Goal: Information Seeking & Learning: Learn about a topic

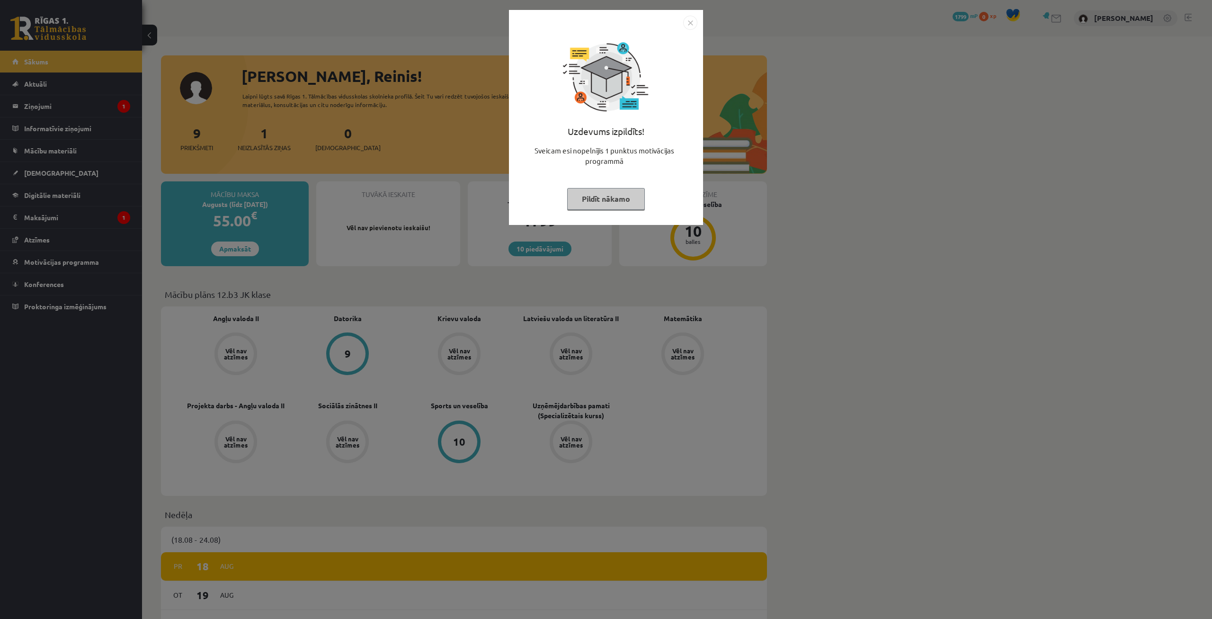
click at [624, 201] on button "Pildīt nākamo" at bounding box center [606, 199] width 78 height 22
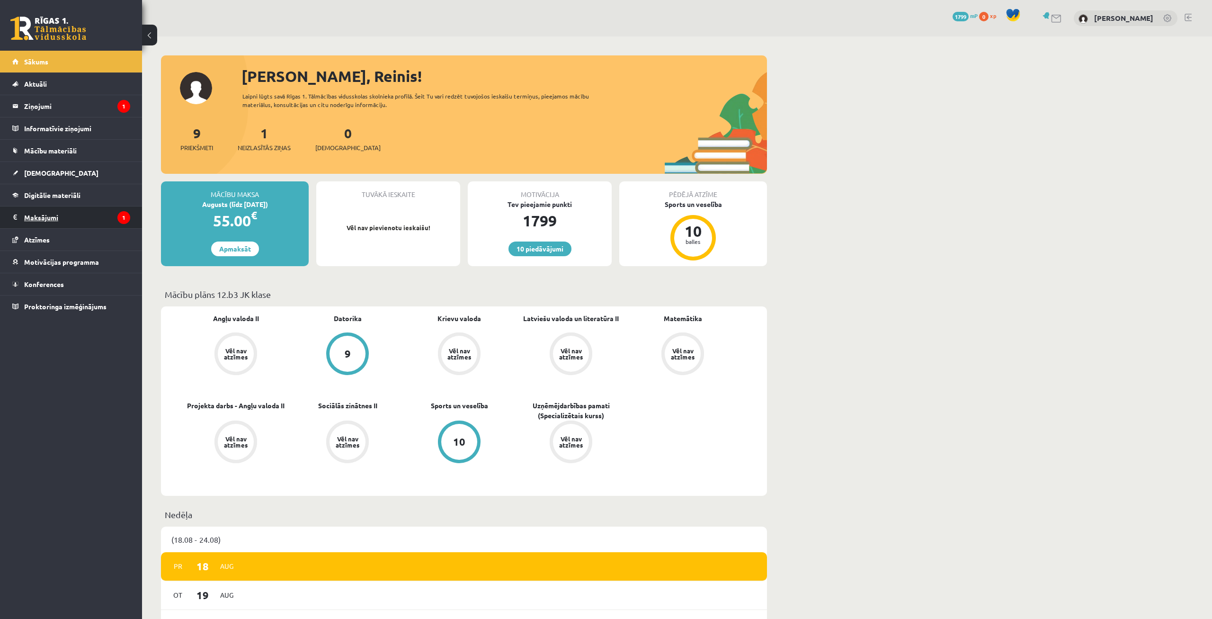
click at [58, 222] on legend "Maksājumi 1" at bounding box center [77, 217] width 106 height 22
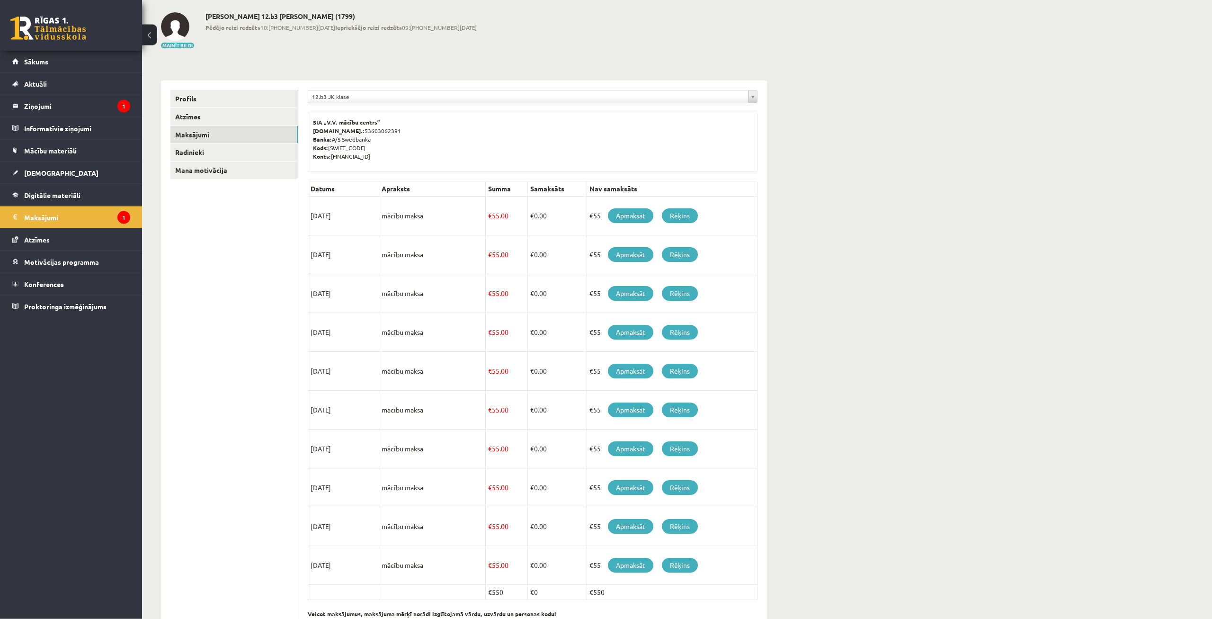
scroll to position [76, 0]
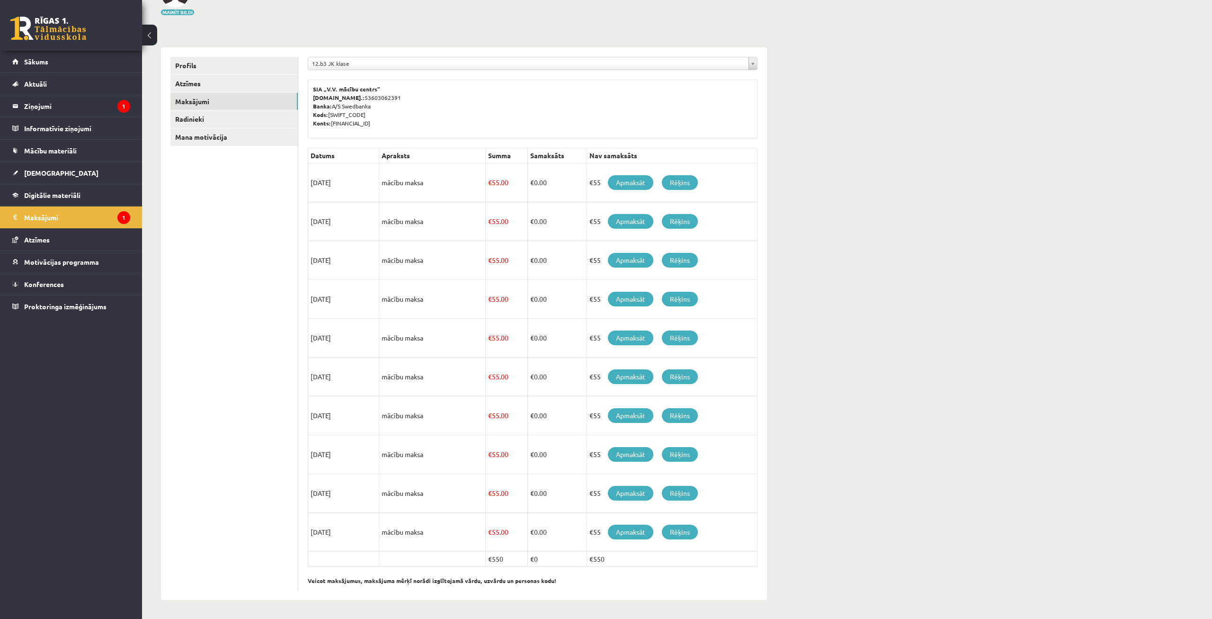
click at [351, 72] on div "**********" at bounding box center [533, 66] width 450 height 18
click at [353, 70] on div "12.b3 JK klase" at bounding box center [533, 63] width 450 height 13
click at [355, 65] on body "10 Dāvanas 1799 mP 0 xp Reinis Podkalns Sākums Aktuāli Kā mācīties eSKOLĀ Konta…" at bounding box center [606, 233] width 1212 height 619
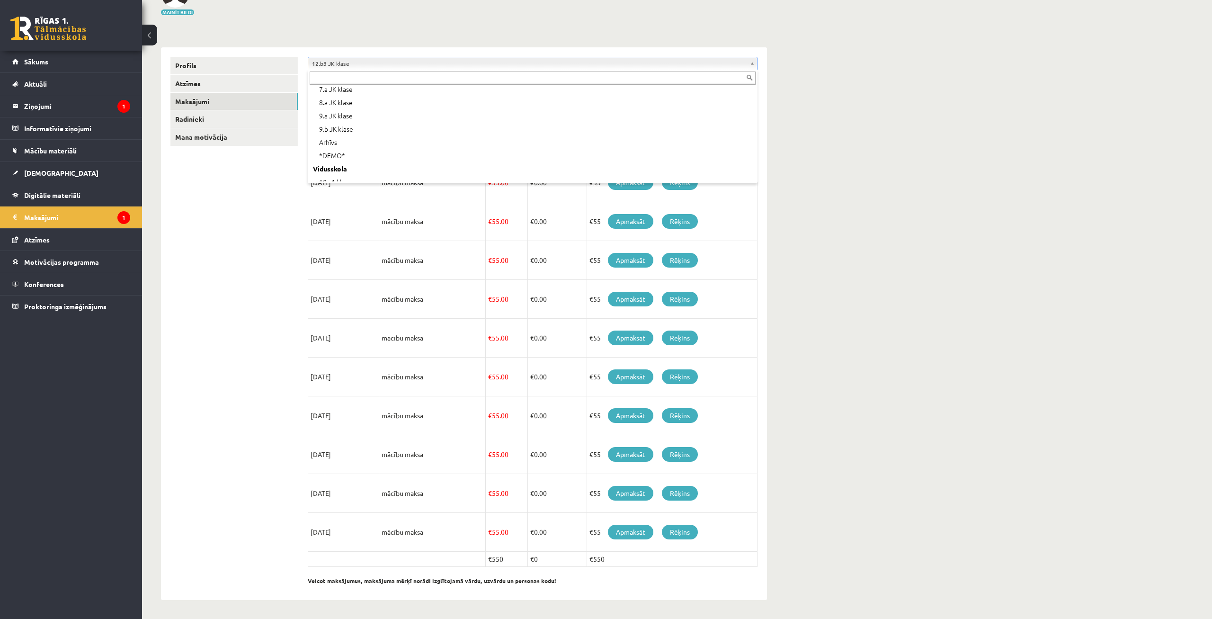
scroll to position [0, 0]
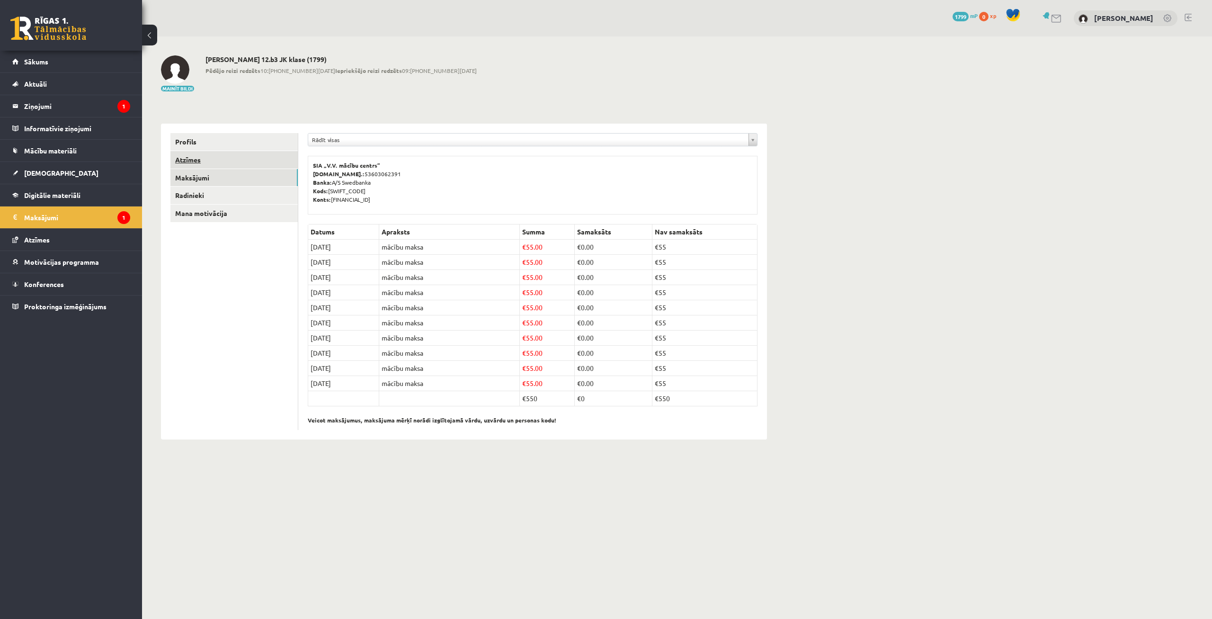
click at [231, 152] on link "Atzīmes" at bounding box center [233, 160] width 127 height 18
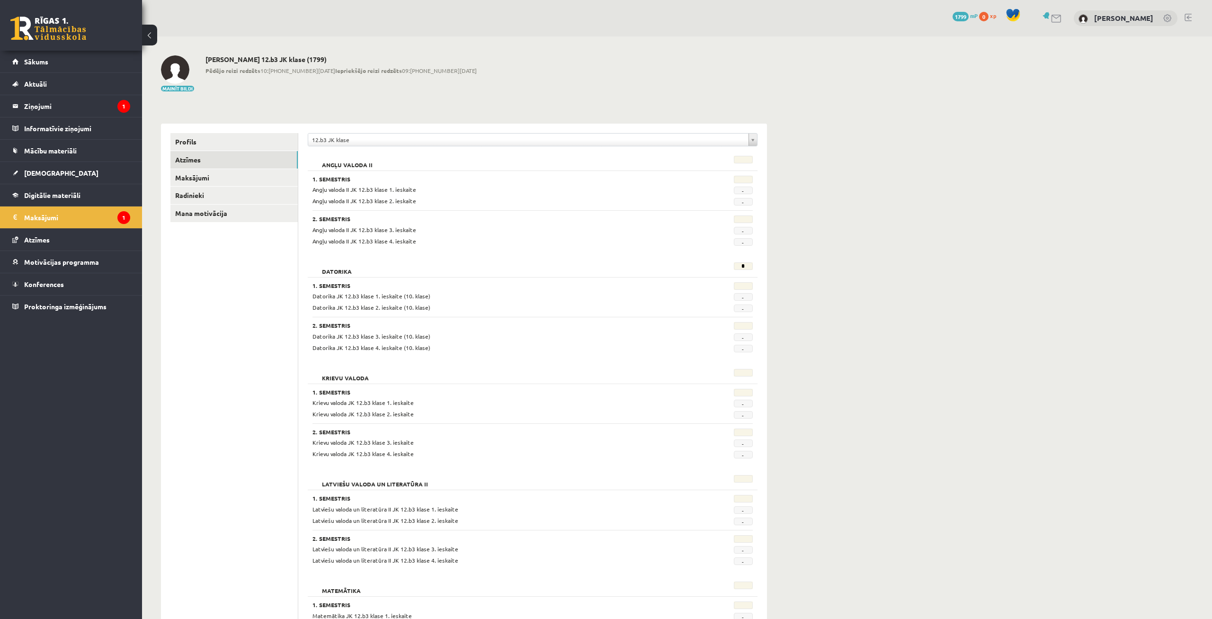
click at [191, 317] on ul "Profils Atzīmes Maksājumi [GEOGRAPHIC_DATA] Mana motivācija" at bounding box center [234, 621] width 128 height 976
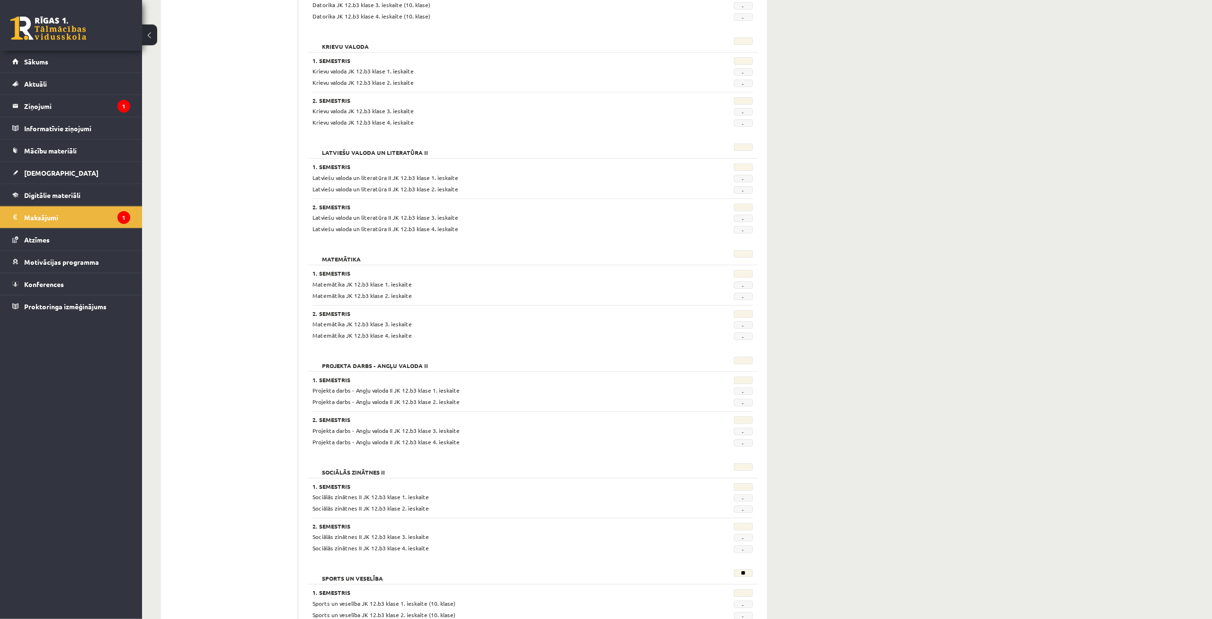
scroll to position [325, 0]
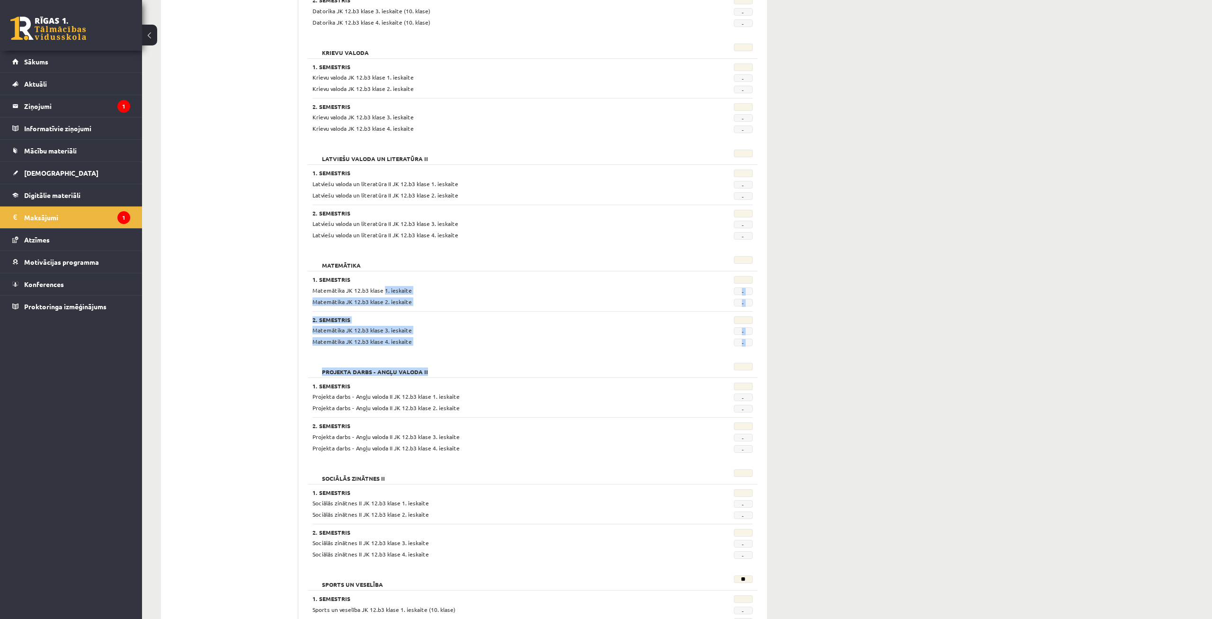
drag, startPoint x: 382, startPoint y: 287, endPoint x: 431, endPoint y: 369, distance: 95.6
click at [431, 369] on form "Angļu valoda II 1. Semestris Angļu valoda II JK 12.b3 klase 1. ieskaite - Angļu…" at bounding box center [533, 302] width 450 height 953
click at [431, 322] on h3 "2. Semestris" at bounding box center [494, 319] width 365 height 7
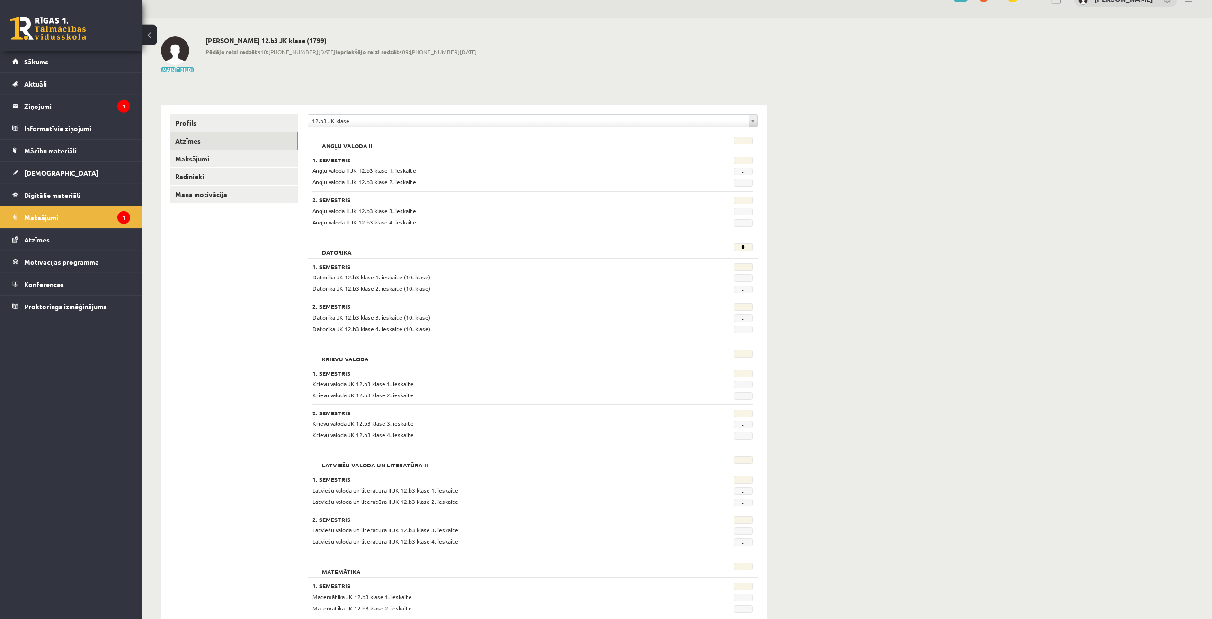
scroll to position [0, 0]
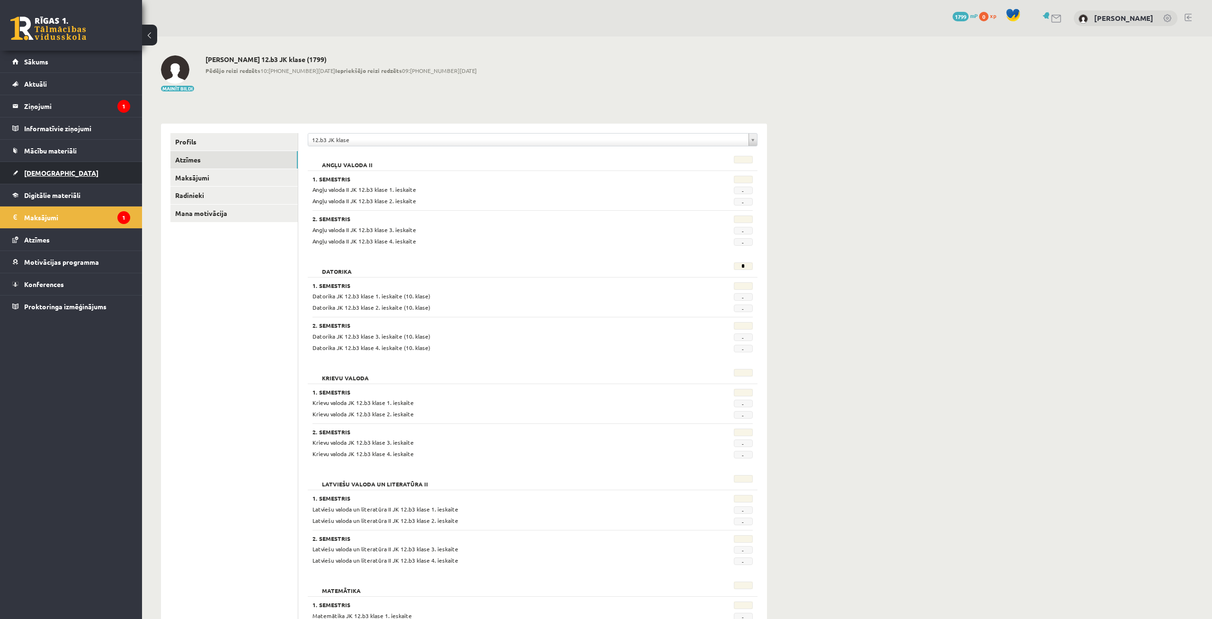
click at [51, 180] on link "[DEMOGRAPHIC_DATA]" at bounding box center [71, 173] width 118 height 22
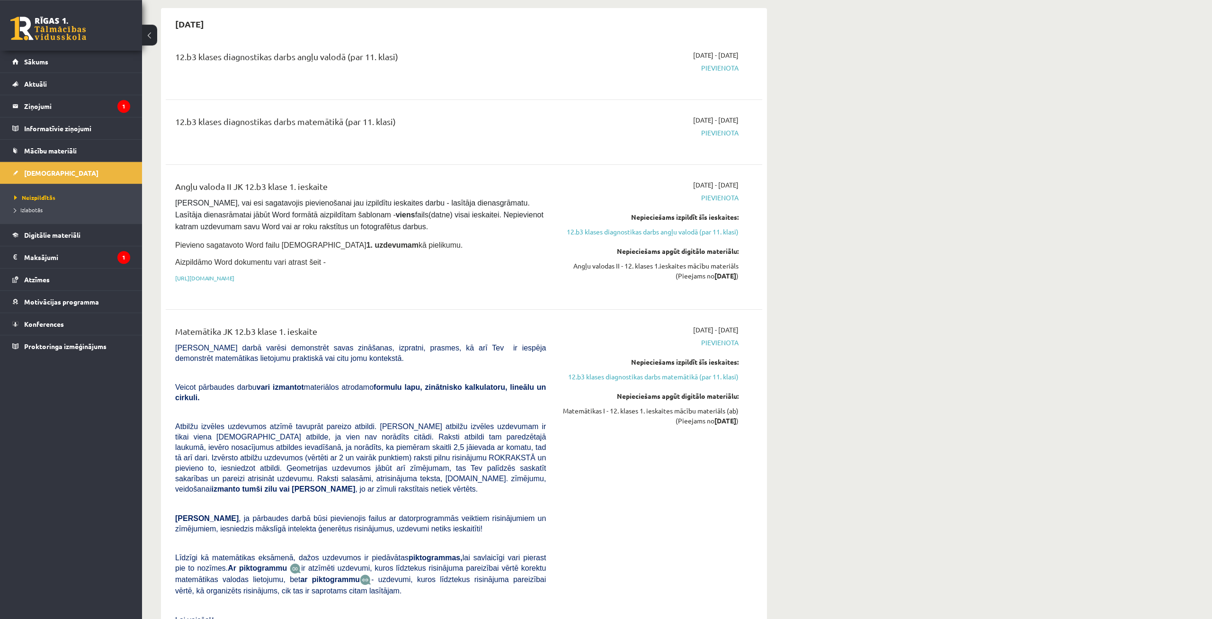
scroll to position [48, 0]
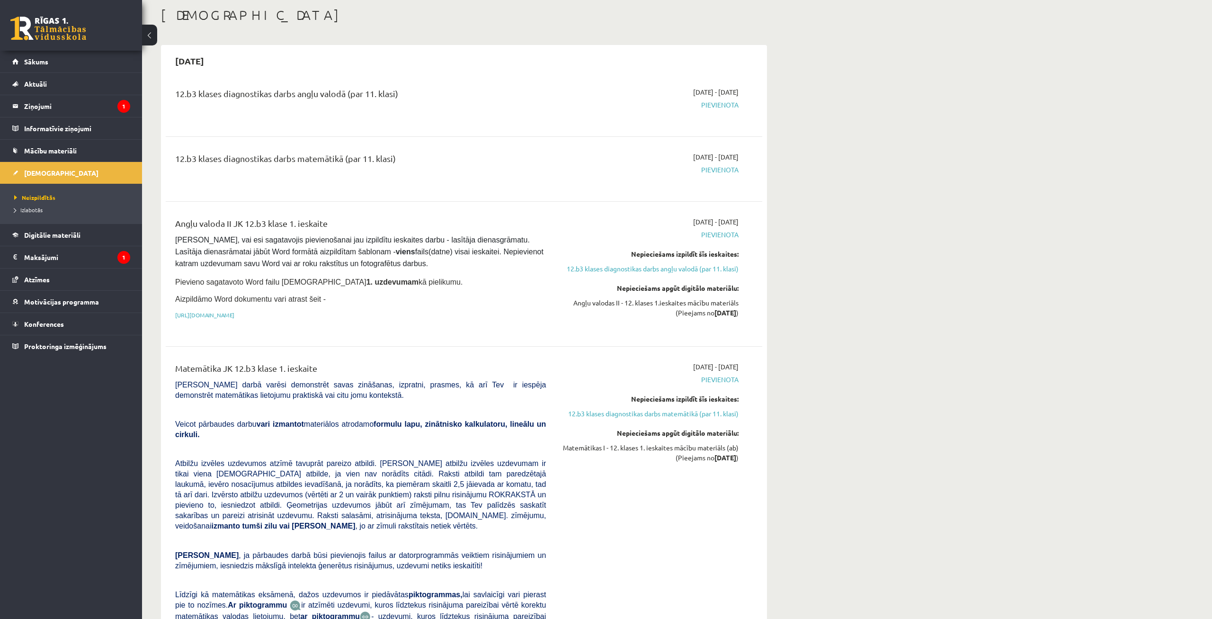
click at [737, 365] on span "[DATE] - [DATE]" at bounding box center [715, 367] width 45 height 10
drag, startPoint x: 252, startPoint y: 159, endPoint x: 275, endPoint y: 113, distance: 51.0
click at [275, 142] on div "12.b3 klases diagnostikas darbs matemātikā (par 11. klasi) [DATE] - [DATE] [GEO…" at bounding box center [464, 168] width 596 height 53
click at [293, 186] on div "12.b3 klases diagnostikas darbs matemātikā (par 11. klasi)" at bounding box center [360, 169] width 385 height 34
drag, startPoint x: 185, startPoint y: 156, endPoint x: 408, endPoint y: 162, distance: 223.0
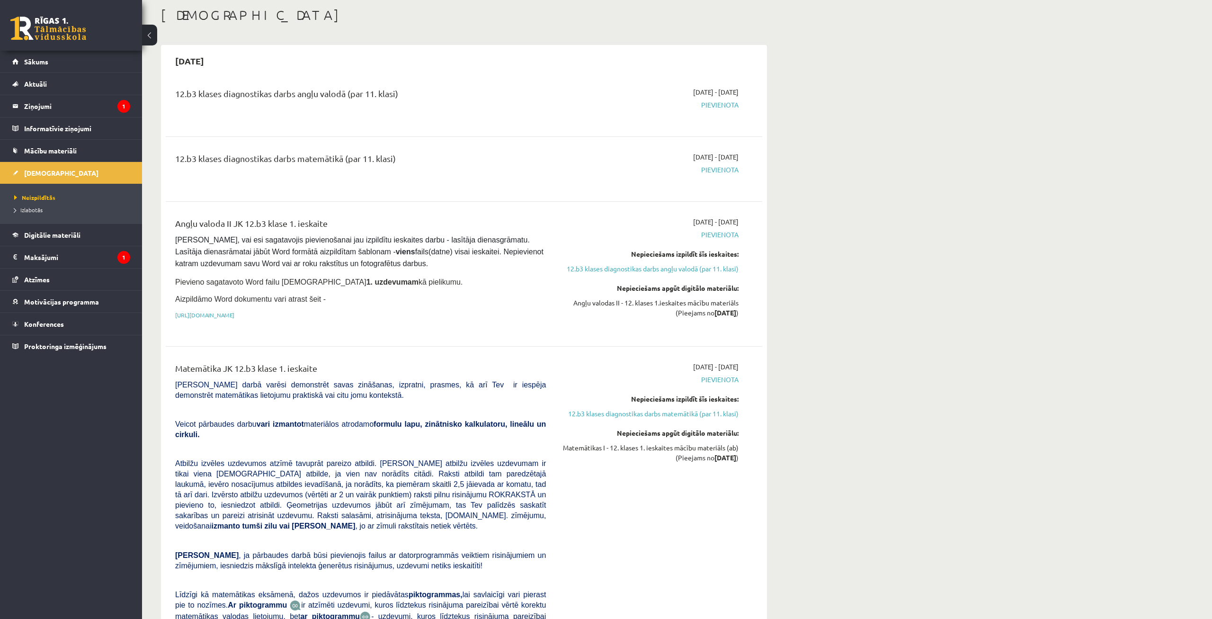
click at [408, 162] on div "12.b3 klases diagnostikas darbs matemātikā (par 11. klasi)" at bounding box center [360, 161] width 371 height 18
drag, startPoint x: 412, startPoint y: 157, endPoint x: 341, endPoint y: 175, distance: 72.7
click at [298, 155] on div "12.b3 klases diagnostikas darbs matemātikā (par 11. klasi)" at bounding box center [360, 161] width 371 height 18
click at [420, 179] on div "12.b3 klases diagnostikas darbs matemātikā (par 11. klasi)" at bounding box center [360, 169] width 385 height 34
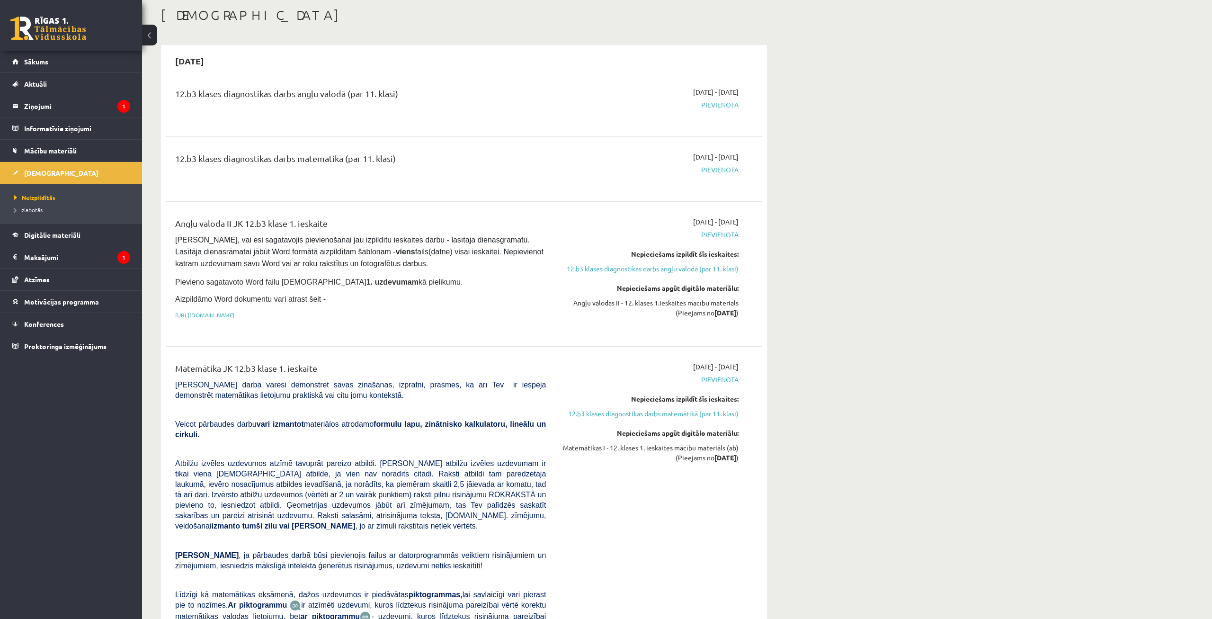
click at [237, 371] on div "Matemātika JK 12.b3 klase 1. ieskaite" at bounding box center [360, 371] width 371 height 18
click at [266, 366] on div "Matemātika JK 12.b3 klase 1. ieskaite" at bounding box center [360, 371] width 371 height 18
drag, startPoint x: 240, startPoint y: 387, endPoint x: 436, endPoint y: 397, distance: 195.8
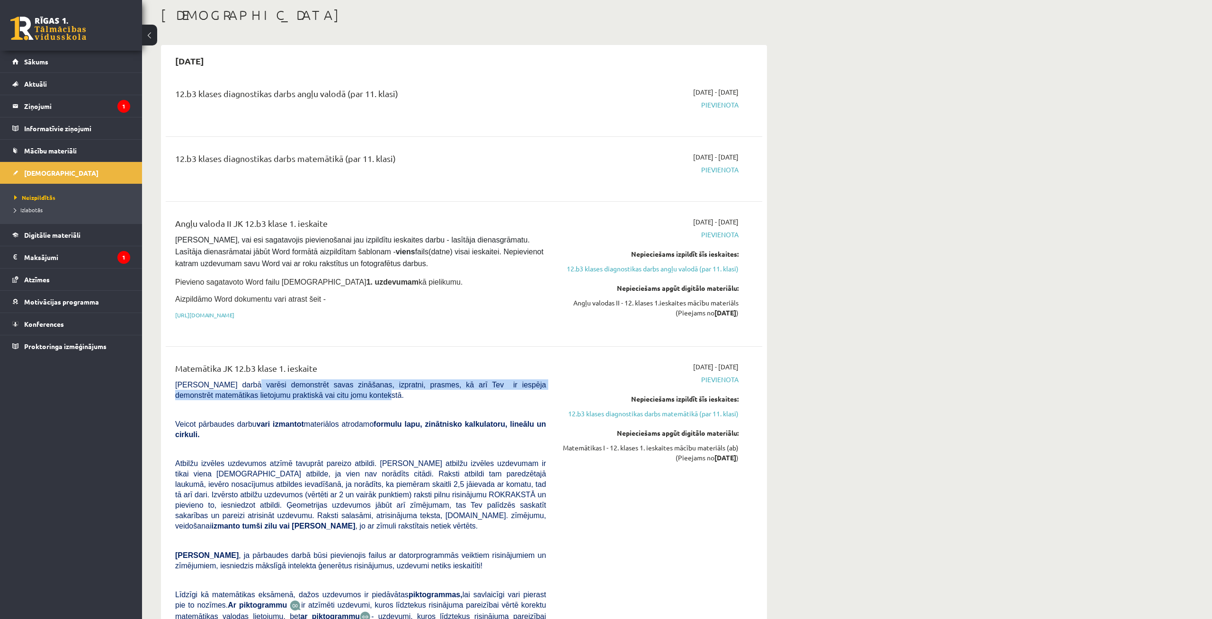
click at [436, 397] on p "[PERSON_NAME] darbā varēsi demonstrēt savas zināšanas, izpratni, prasmes, kā ar…" at bounding box center [360, 389] width 371 height 21
click at [372, 362] on div "Matemātika JK 12.b3 klase 1. ieskaite" at bounding box center [360, 371] width 371 height 18
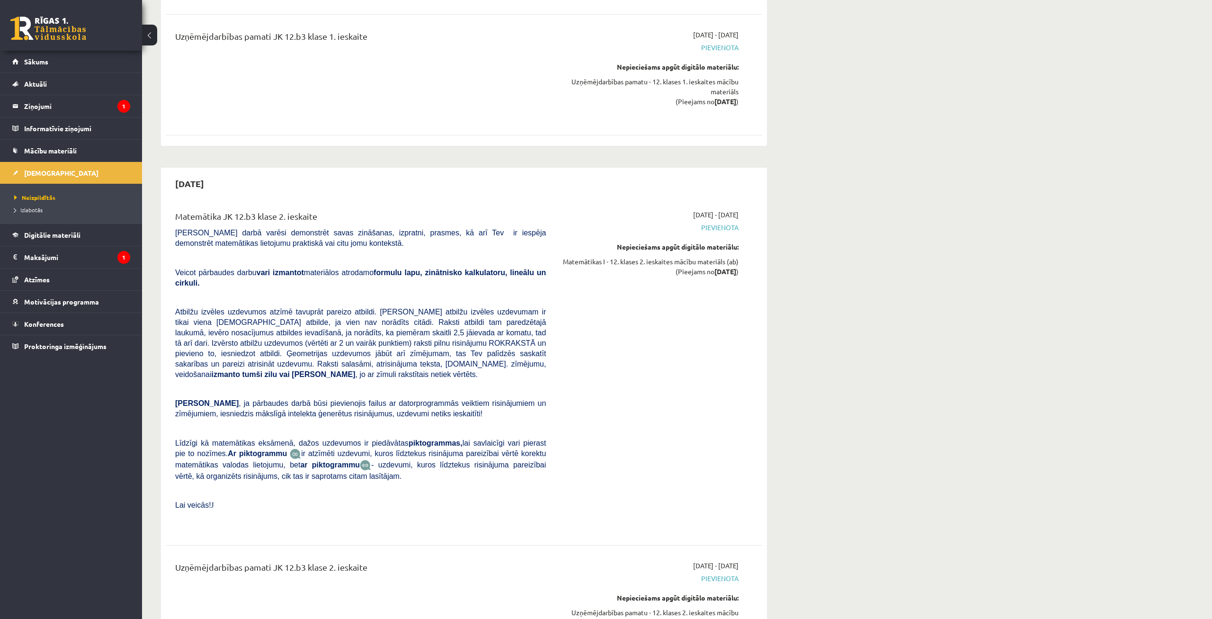
scroll to position [2028, 0]
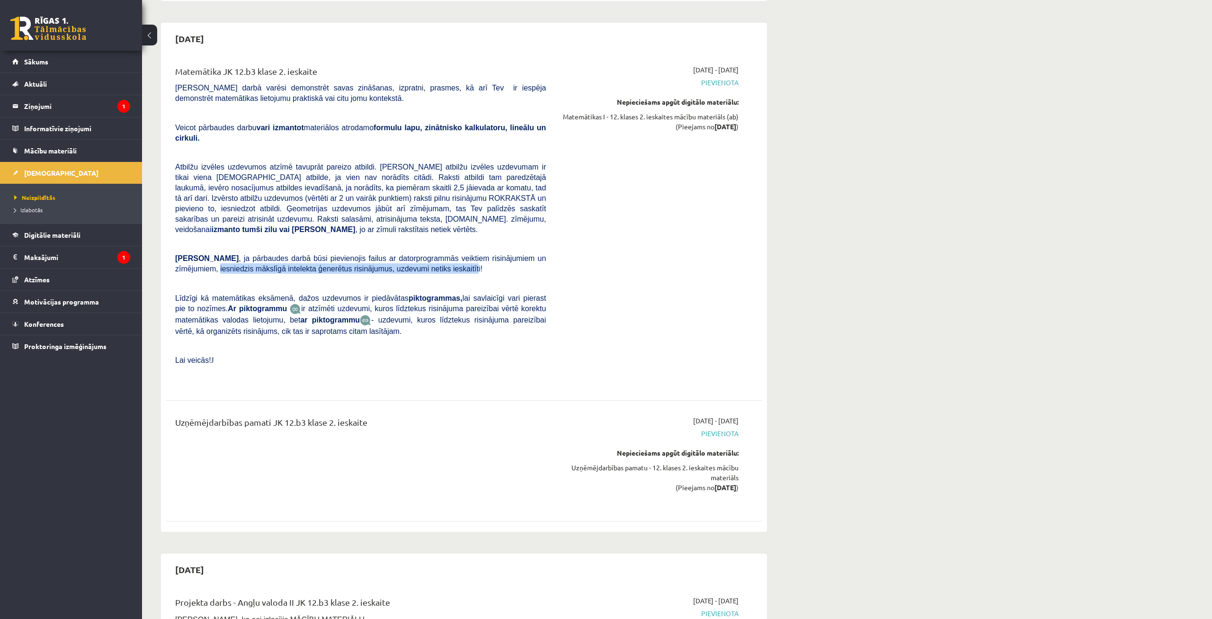
drag, startPoint x: 411, startPoint y: 229, endPoint x: 172, endPoint y: 229, distance: 239.1
click at [172, 229] on div "Matemātika JK 12.b3 klase 2. ieskaite [PERSON_NAME] darbā varēsi demonstrēt sav…" at bounding box center [360, 225] width 385 height 320
click at [334, 279] on p at bounding box center [360, 283] width 371 height 9
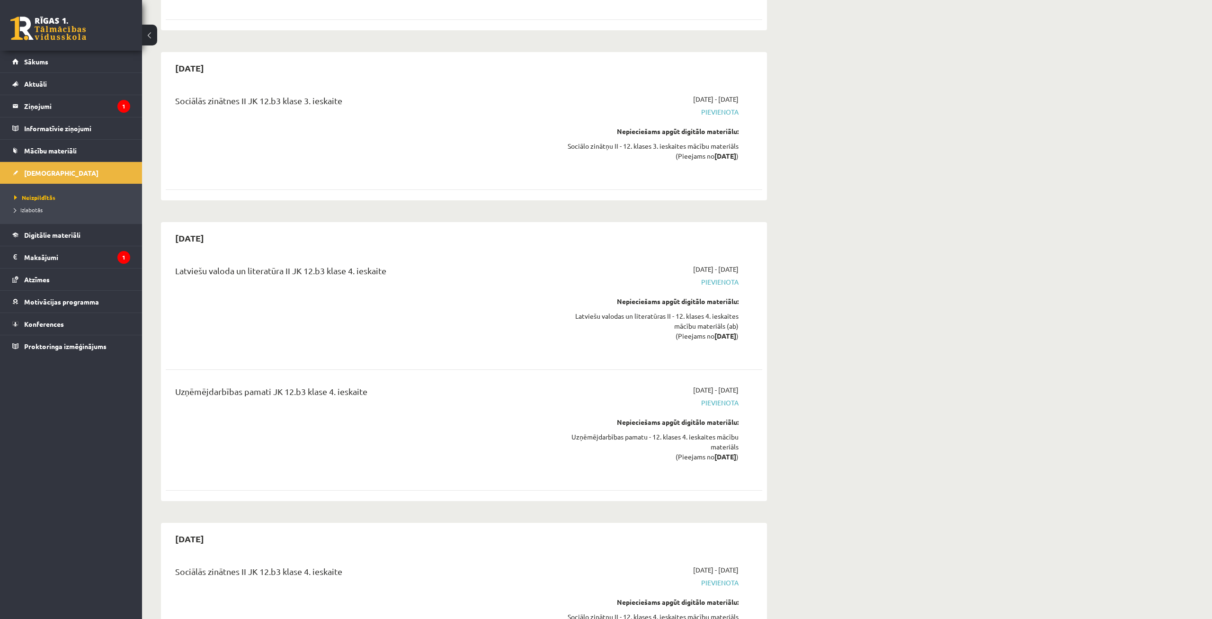
scroll to position [5508, 0]
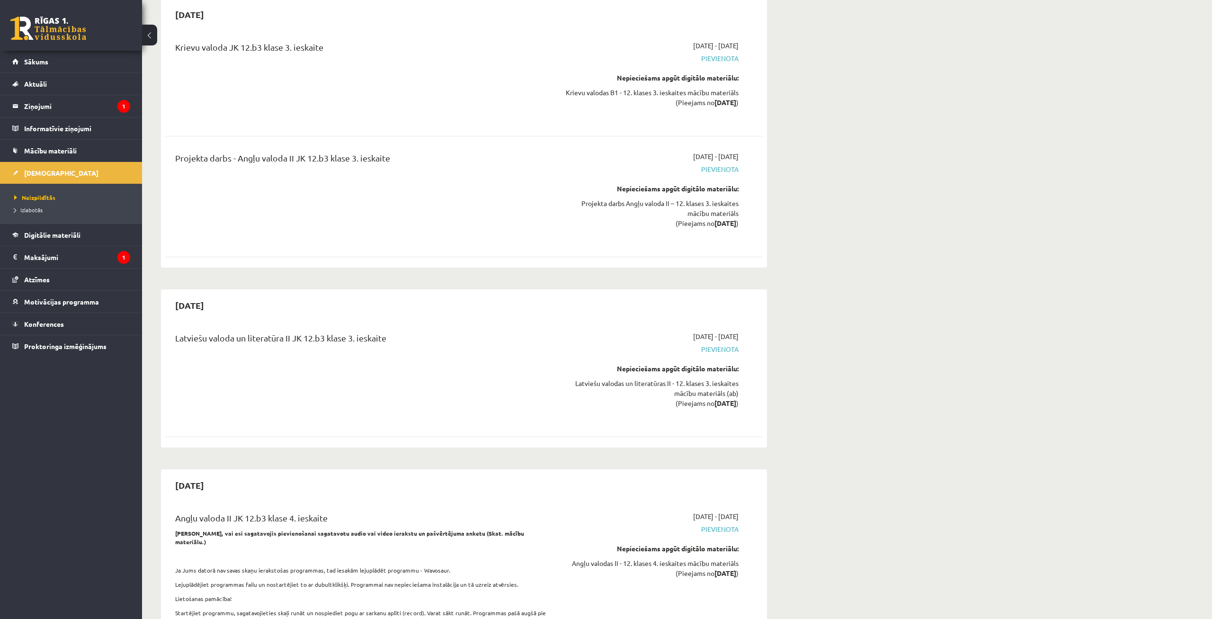
drag, startPoint x: 1205, startPoint y: 473, endPoint x: 1191, endPoint y: 458, distance: 20.4
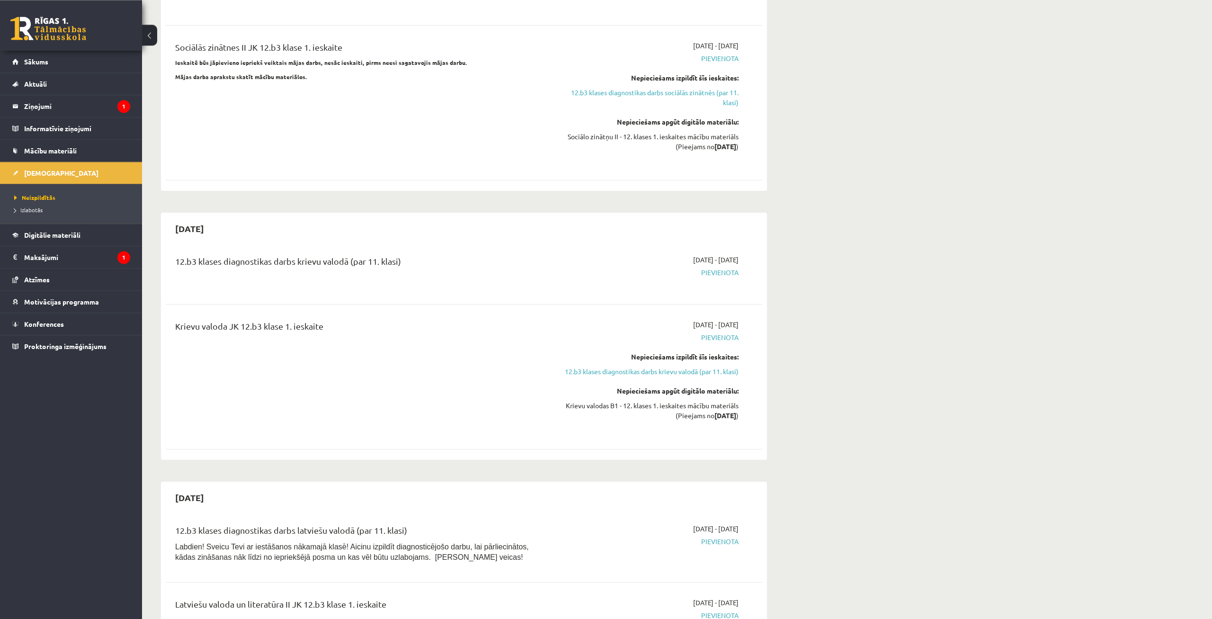
scroll to position [0, 0]
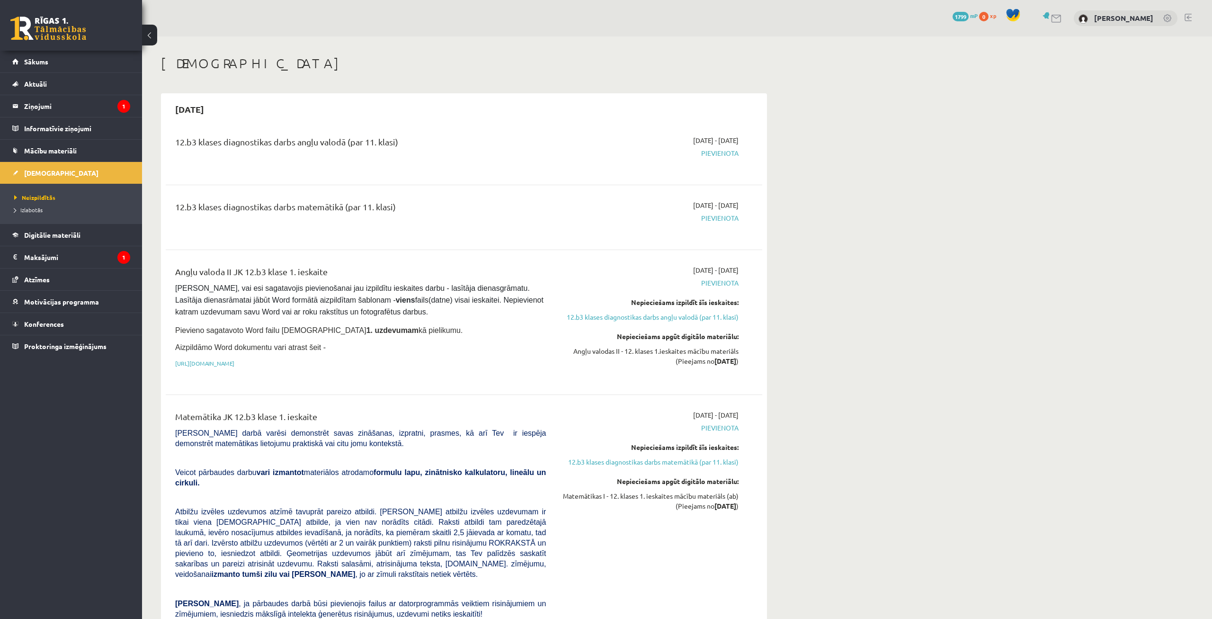
click at [1187, 16] on link at bounding box center [1187, 18] width 7 height 8
